Goal: Transaction & Acquisition: Purchase product/service

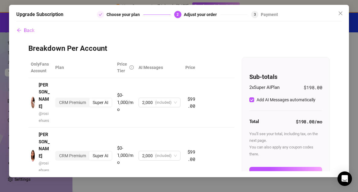
scroll to position [18, 0]
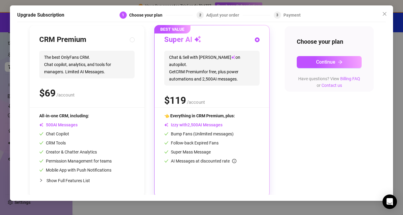
scroll to position [66, 0]
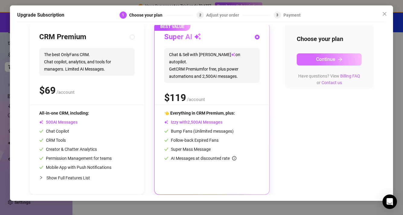
click at [311, 59] on button "Continue" at bounding box center [329, 59] width 65 height 12
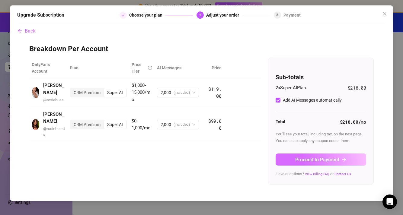
click at [311, 158] on span "Proceed to Payment" at bounding box center [317, 160] width 44 height 6
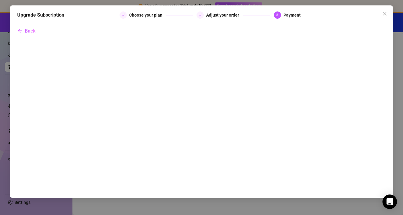
click at [201, 15] on icon "check" at bounding box center [200, 15] width 3 height 3
click at [358, 13] on icon "close" at bounding box center [384, 13] width 5 height 5
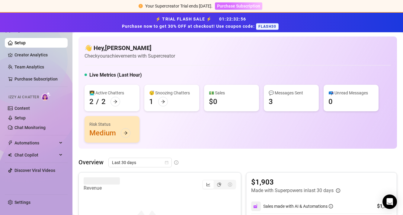
click at [242, 6] on span "Purchase Subscription" at bounding box center [238, 6] width 43 height 5
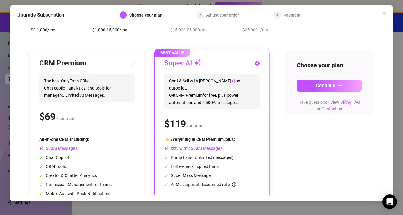
scroll to position [66, 0]
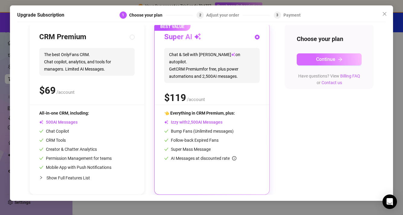
click at [341, 60] on icon "arrow-right" at bounding box center [340, 59] width 5 height 5
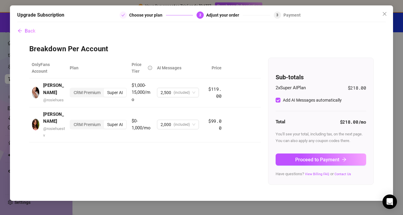
click at [122, 16] on icon "check" at bounding box center [123, 15] width 4 height 4
click at [31, 32] on span "Back" at bounding box center [30, 31] width 11 height 6
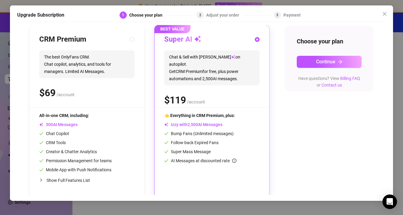
scroll to position [66, 0]
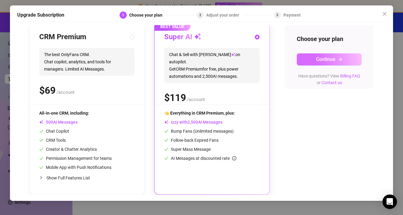
click at [343, 53] on button "Continue" at bounding box center [329, 59] width 65 height 12
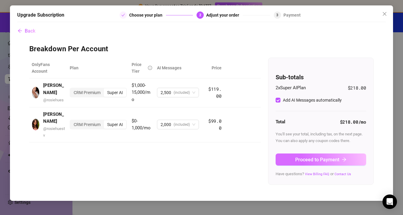
click at [290, 160] on button "Proceed to Payment" at bounding box center [321, 160] width 91 height 12
